Goal: Information Seeking & Learning: Check status

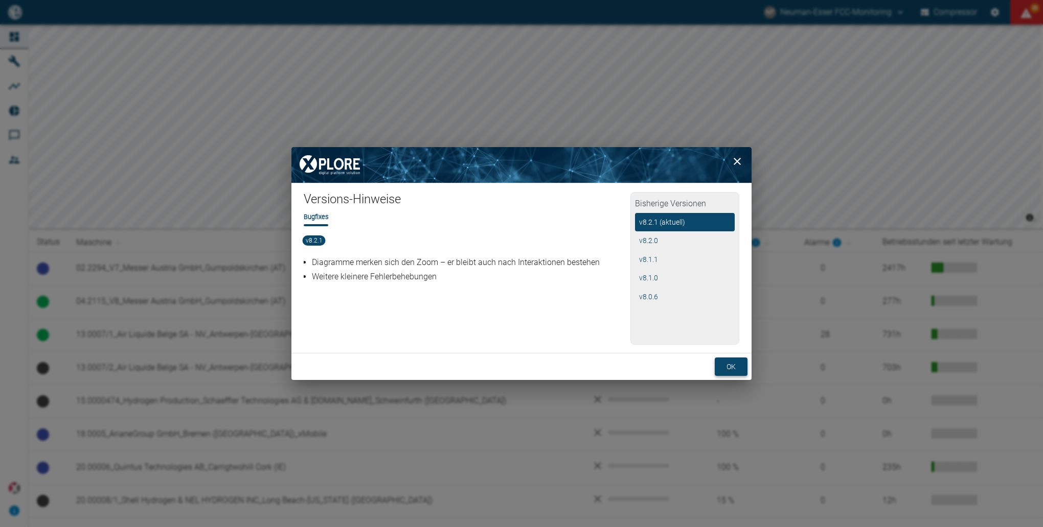
click at [728, 361] on button "ok" at bounding box center [731, 367] width 33 height 19
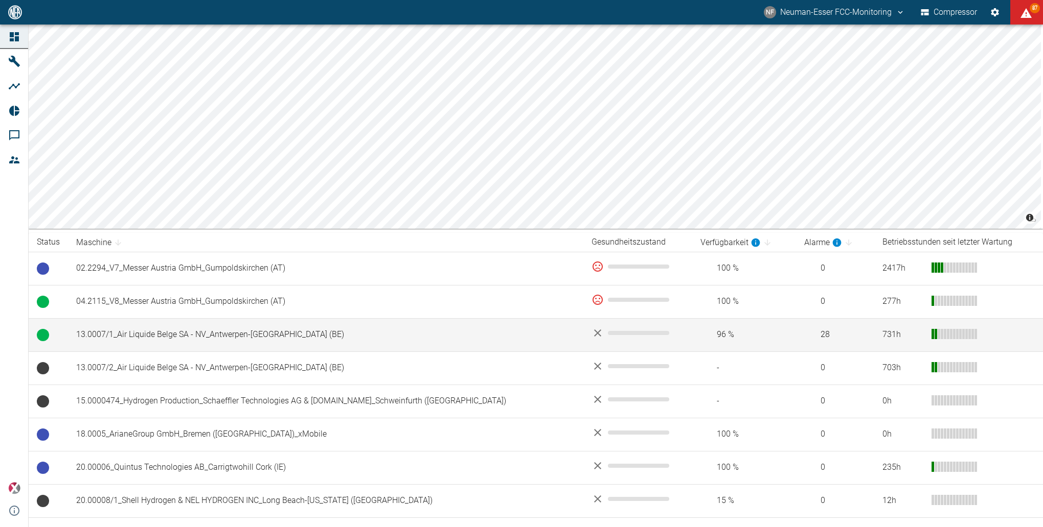
click at [107, 334] on td "13.0007/1_Air Liquide Belge SA - NV_Antwerpen-[GEOGRAPHIC_DATA] (BE)" at bounding box center [325, 334] width 515 height 33
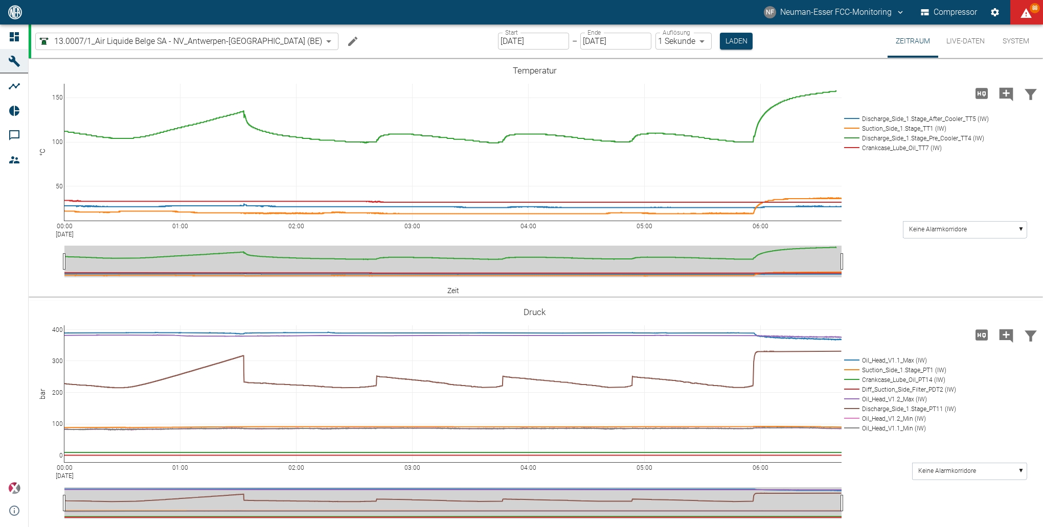
click at [166, 14] on div "NF Neuman-Esser FCC-Monitoring Compressor 88" at bounding box center [521, 12] width 1043 height 25
click at [168, 10] on div "NF Neuman-Esser FCC-Monitoring Compressor 88" at bounding box center [521, 12] width 1043 height 25
click at [916, 279] on div "00:00 Aug 20, 2025 01:00 02:00 03:00 04:00 05:00 06:00 50 100 150 Discharge_Sid…" at bounding box center [535, 178] width 1012 height 230
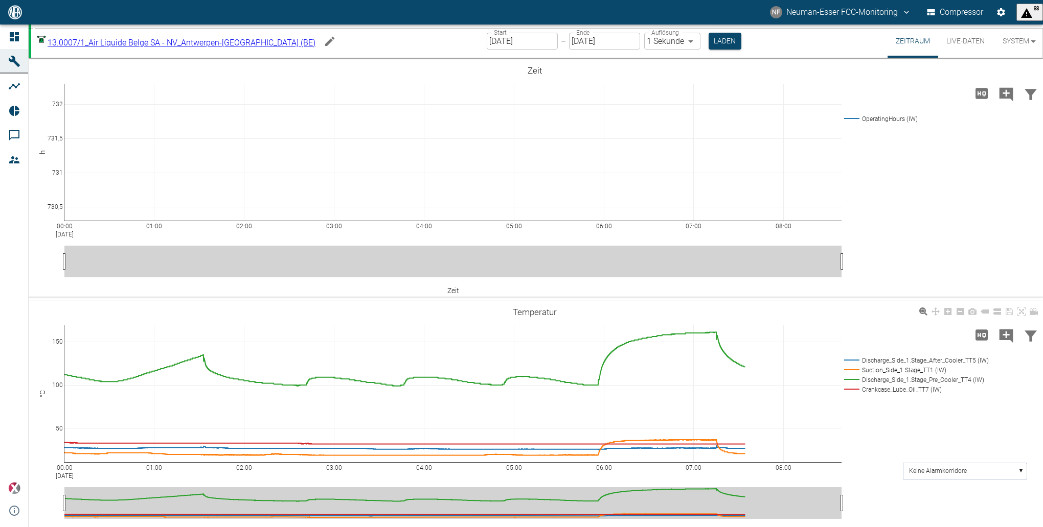
scroll to position [230, 0]
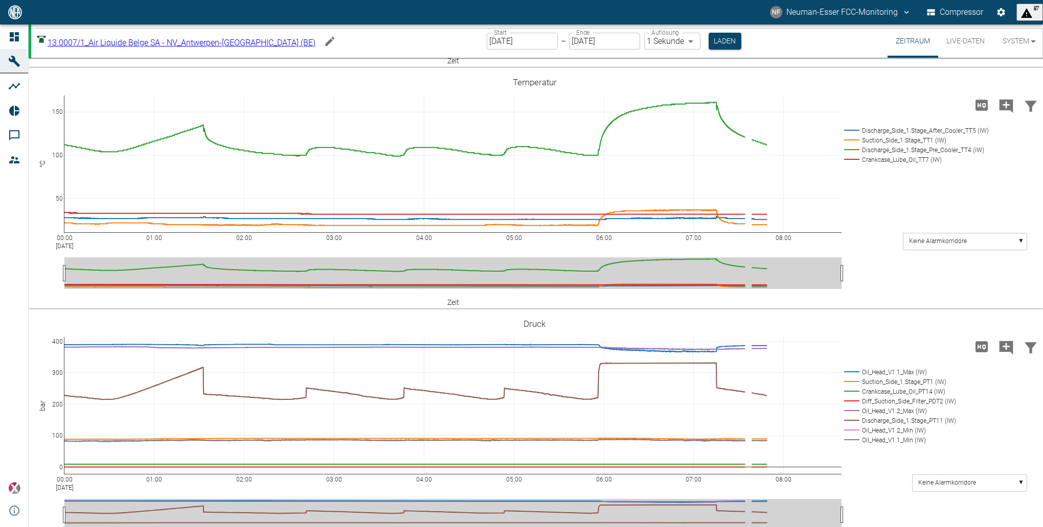
click at [499, 43] on input "[DATE]" at bounding box center [522, 41] width 71 height 17
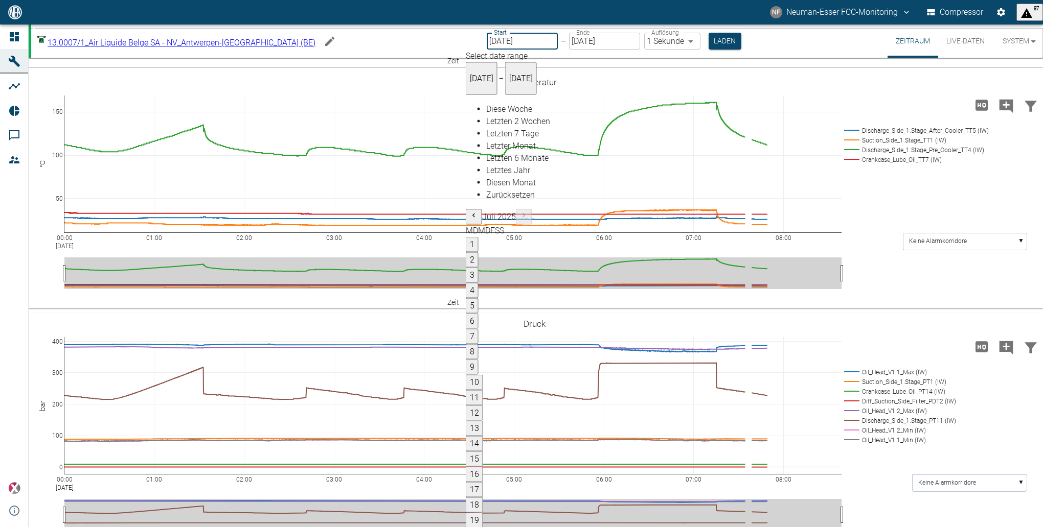
type input "[DATE]"
type input "2min"
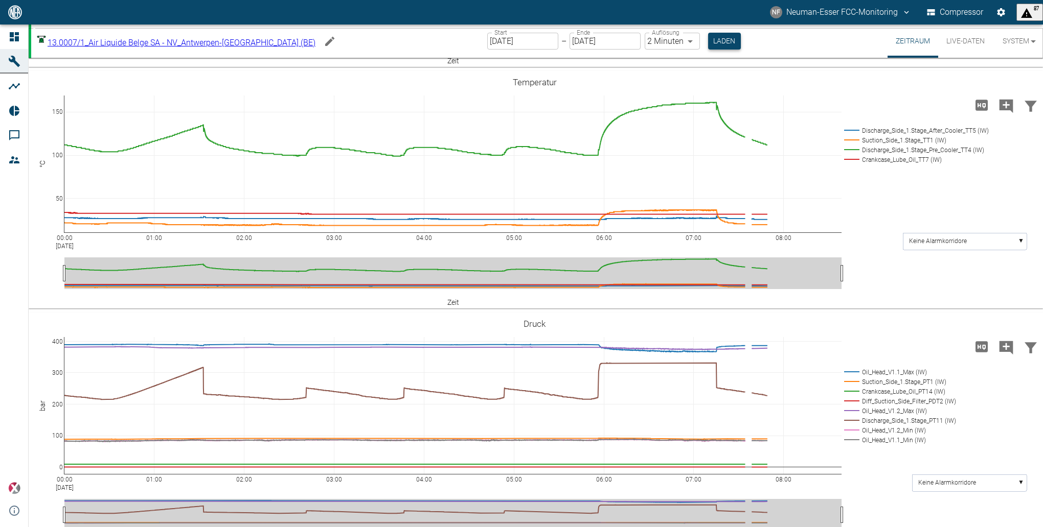
click at [708, 43] on button "Laden" at bounding box center [724, 41] width 33 height 17
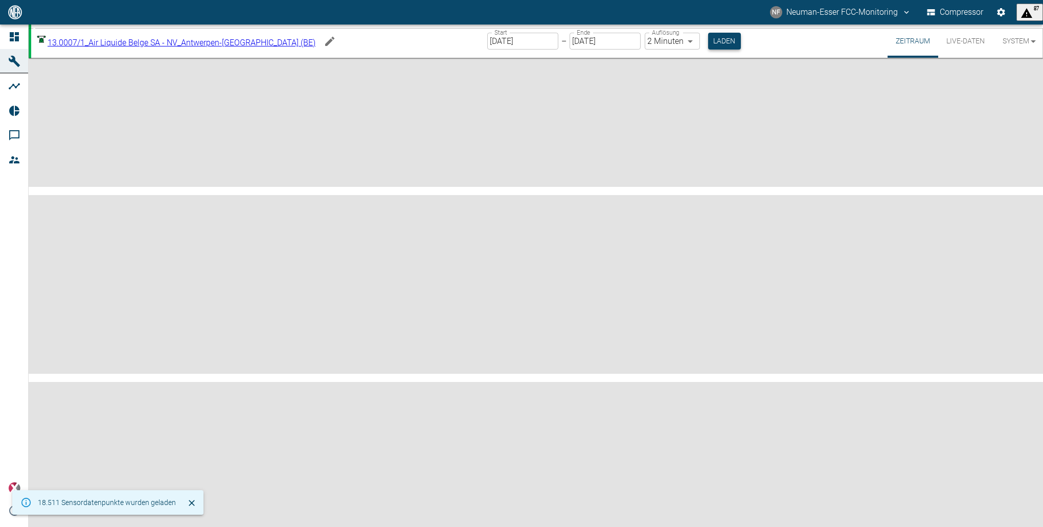
scroll to position [230, 0]
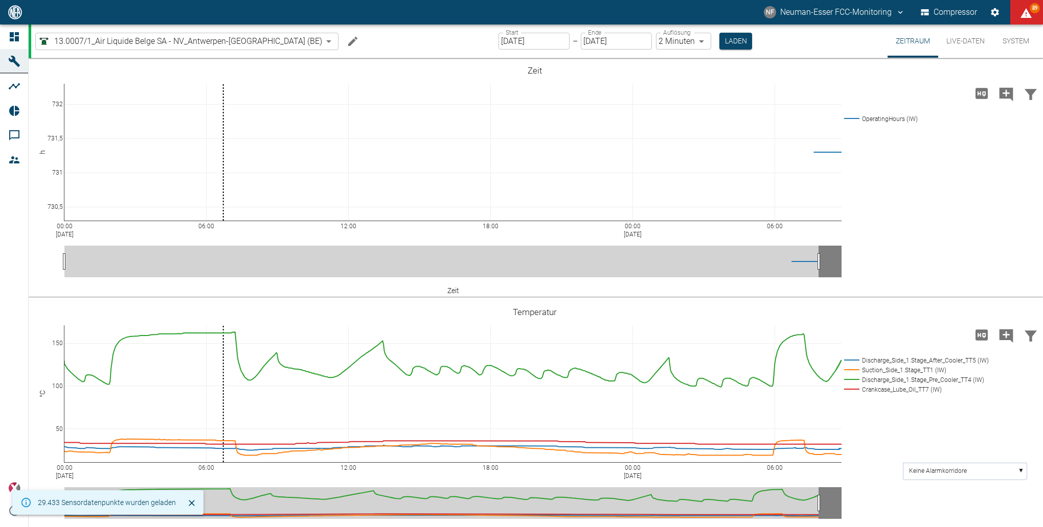
scroll to position [230, 0]
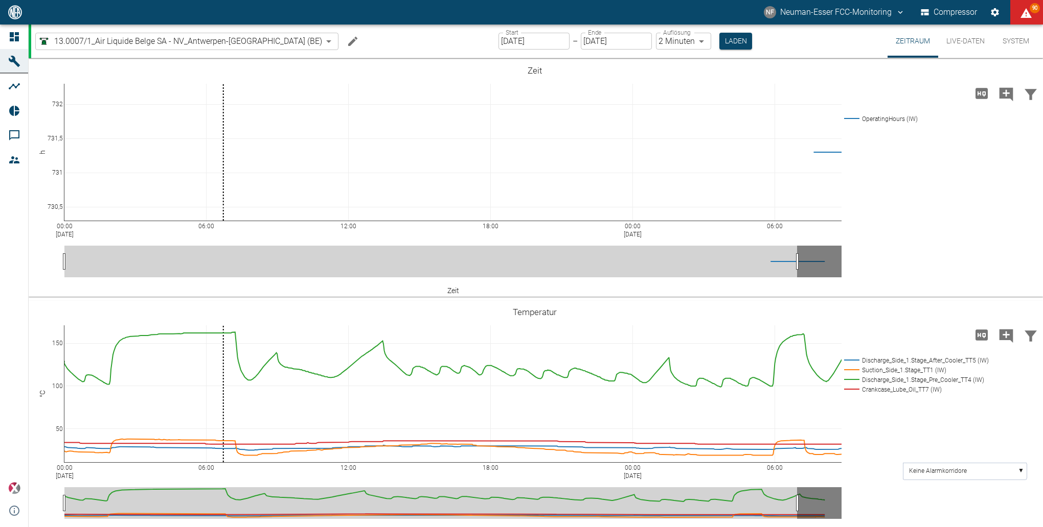
scroll to position [230, 0]
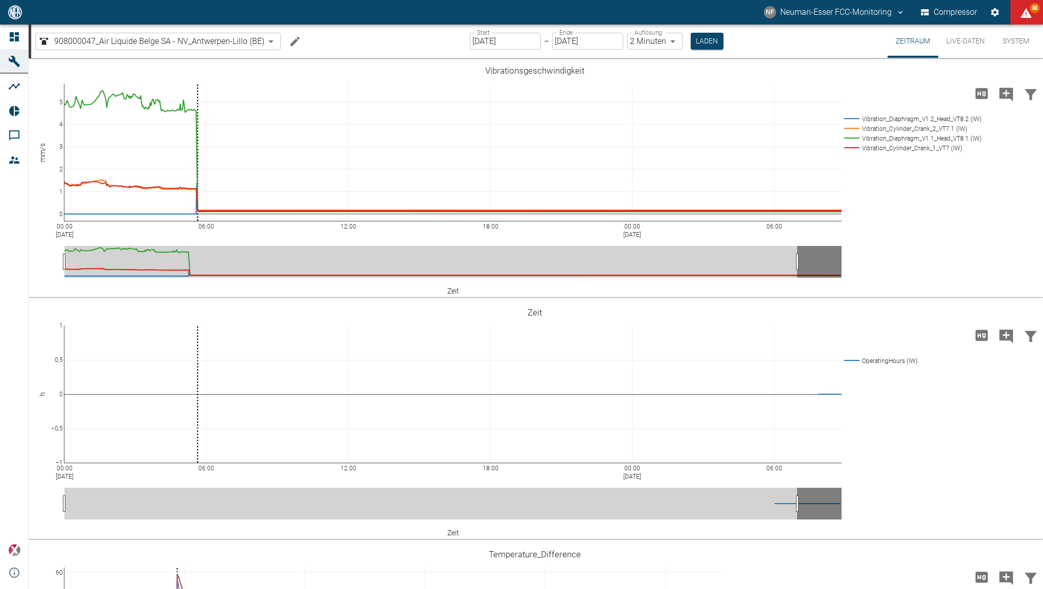
click at [468, 0] on div "NF Neuman-Esser FCC-Monitoring Compressor 88" at bounding box center [521, 12] width 1043 height 25
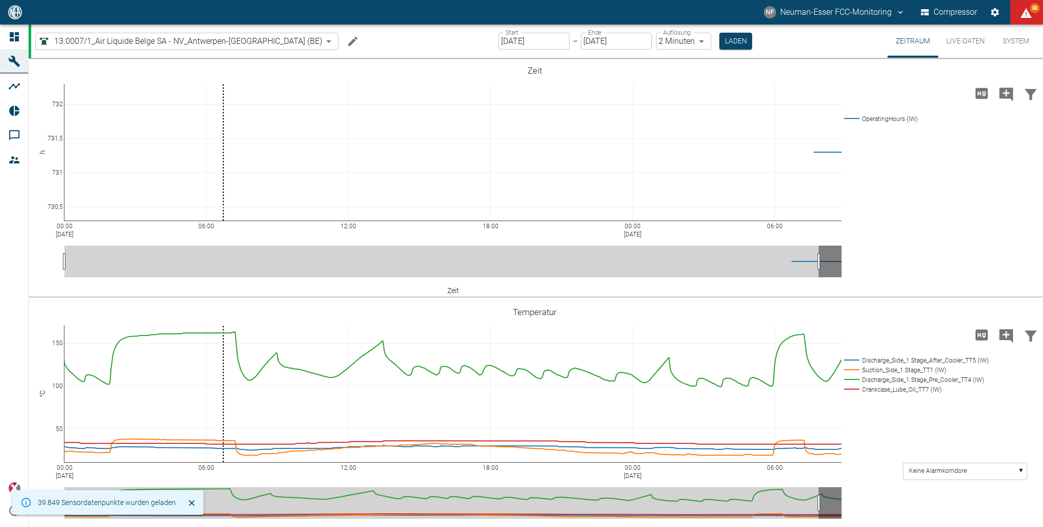
scroll to position [230, 0]
